Goal: Task Accomplishment & Management: Manage account settings

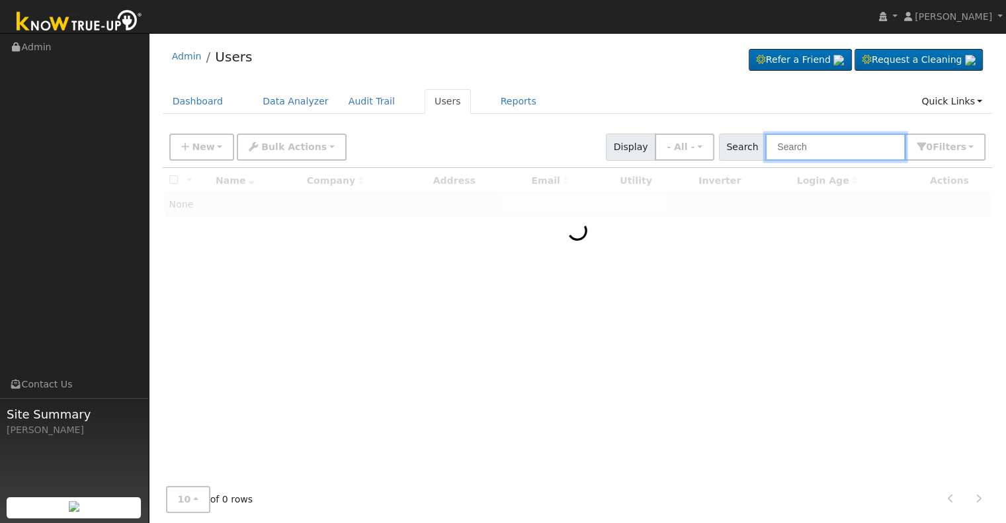
click at [792, 142] on input "text" at bounding box center [835, 147] width 140 height 27
paste input "[PERSON_NAME]"
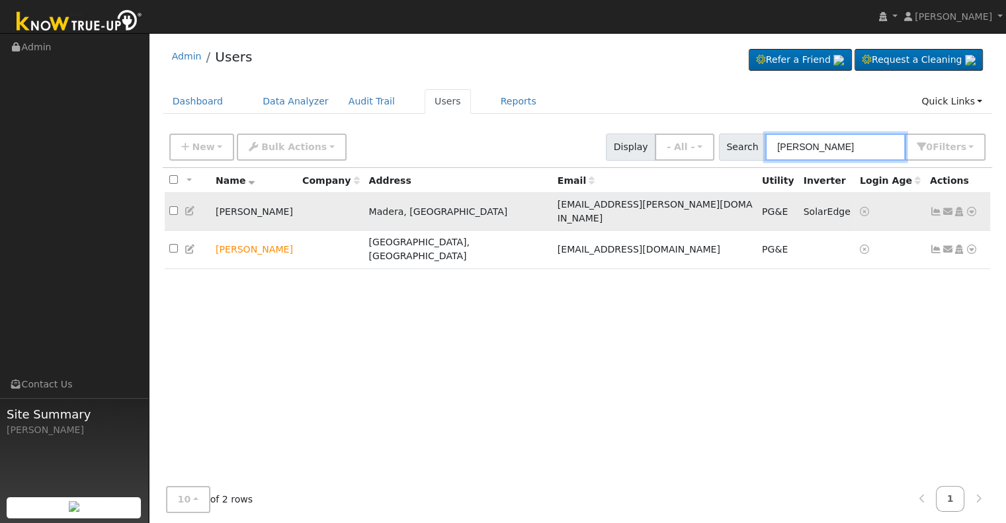
type input "[PERSON_NAME]"
click at [937, 207] on icon at bounding box center [936, 211] width 12 height 9
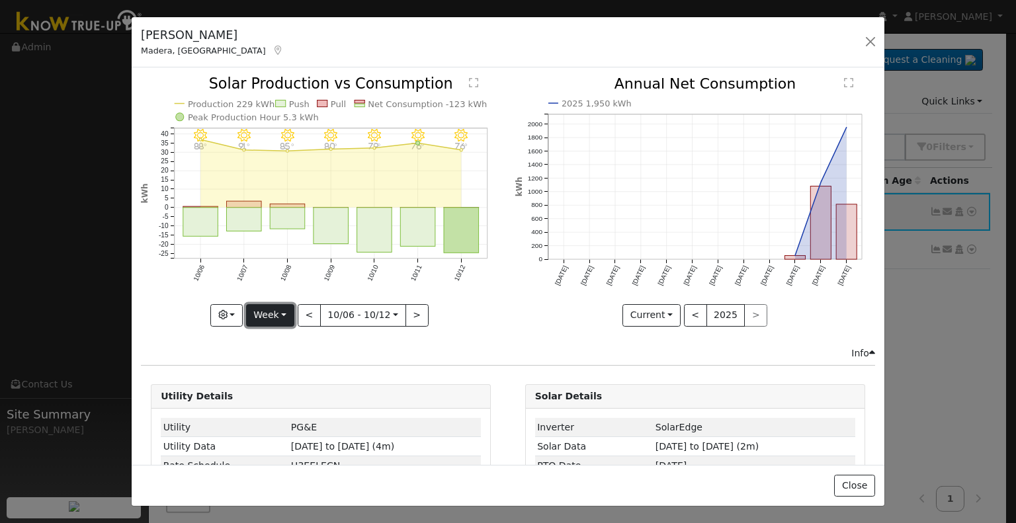
click at [275, 312] on button "Week" at bounding box center [270, 315] width 48 height 22
click at [275, 376] on link "Month" at bounding box center [293, 379] width 92 height 19
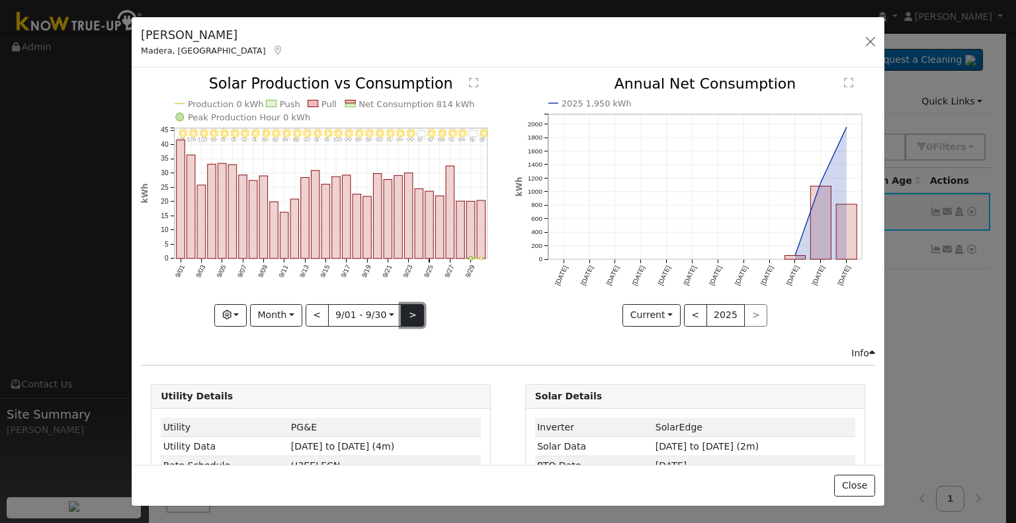
click at [410, 313] on button ">" at bounding box center [412, 315] width 23 height 22
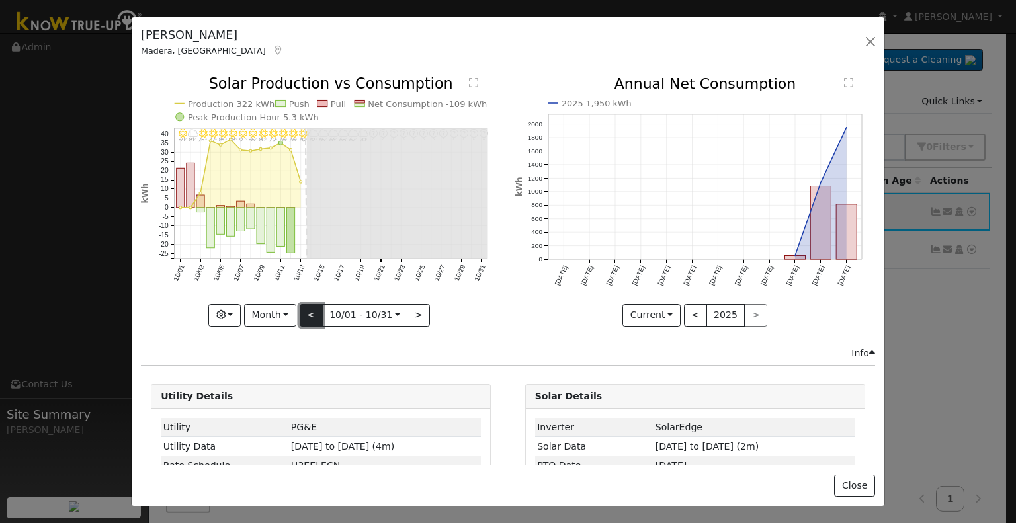
click at [304, 314] on button "<" at bounding box center [311, 315] width 23 height 22
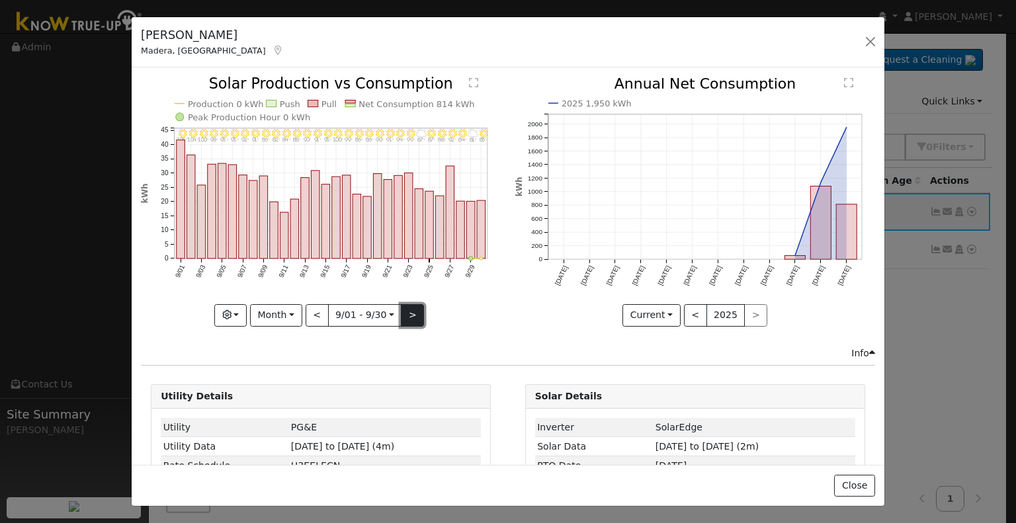
click at [403, 316] on button ">" at bounding box center [412, 315] width 23 height 22
type input "[DATE]"
